Goal: Use online tool/utility: Utilize a website feature to perform a specific function

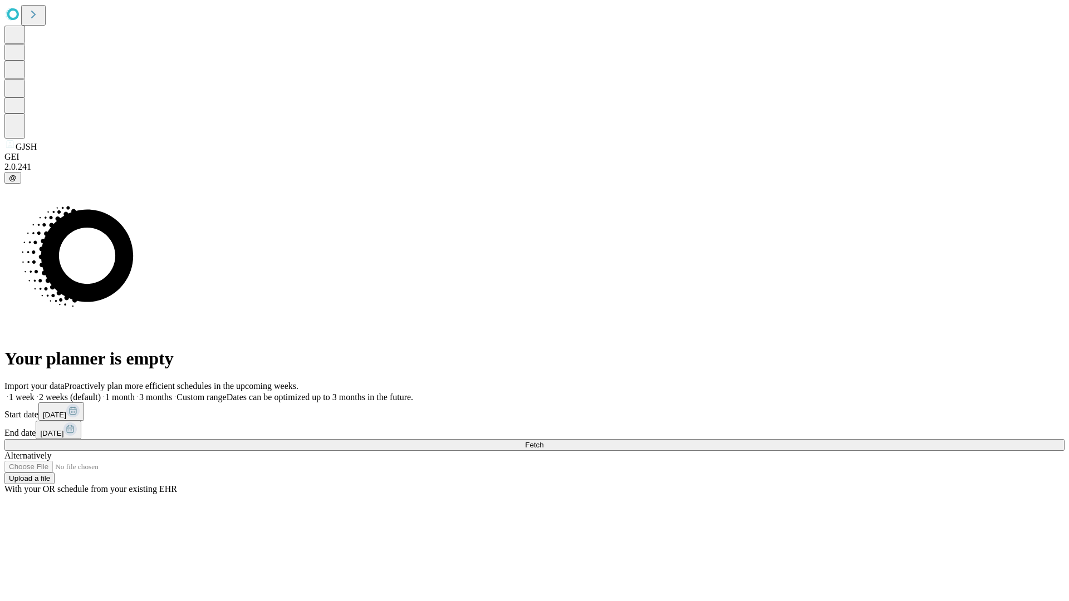
click at [543, 441] on span "Fetch" at bounding box center [534, 445] width 18 height 8
